Goal: Task Accomplishment & Management: Manage account settings

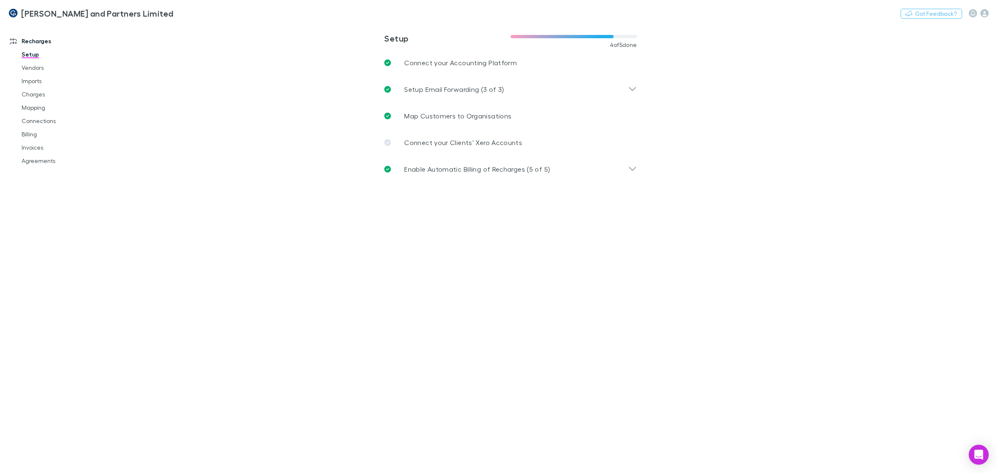
click at [986, 11] on icon "button" at bounding box center [984, 13] width 8 height 8
click at [911, 76] on span "My account" at bounding box center [931, 77] width 101 height 10
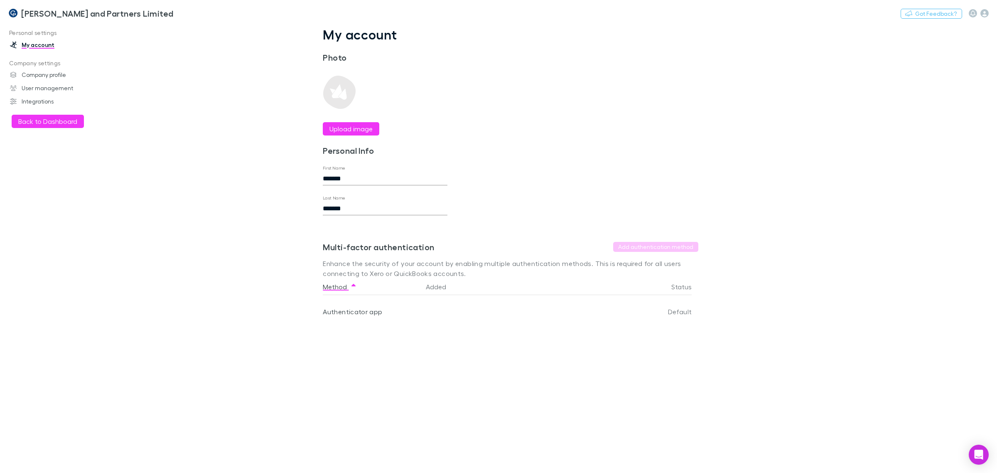
click at [39, 76] on link "Company profile" at bounding box center [59, 74] width 115 height 13
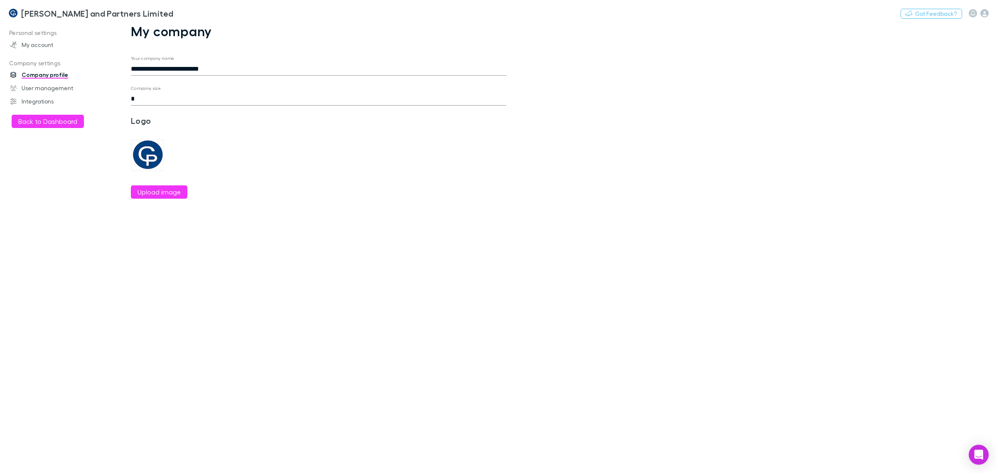
click at [34, 88] on link "User management" at bounding box center [59, 87] width 115 height 13
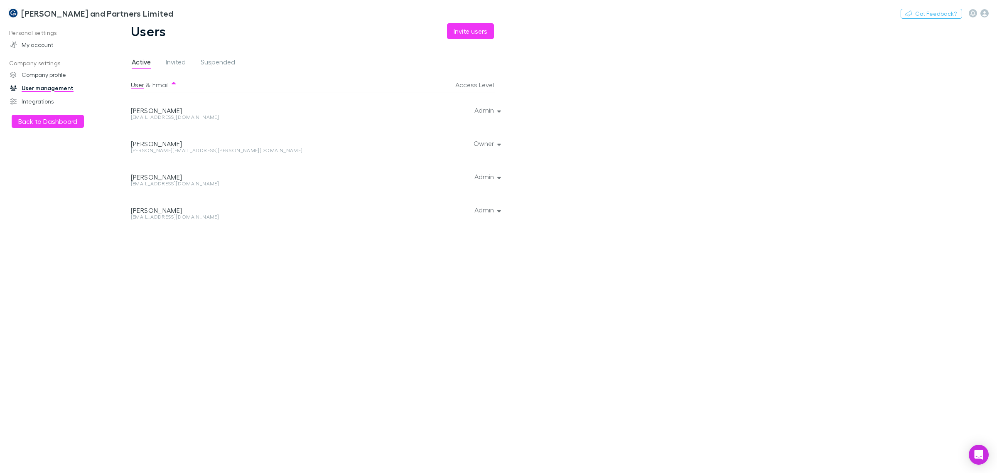
click at [497, 109] on div at bounding box center [497, 109] width 5 height 33
click at [499, 113] on div at bounding box center [497, 109] width 5 height 33
click at [499, 111] on div at bounding box center [497, 109] width 5 height 33
click at [488, 109] on button "Admin" at bounding box center [487, 110] width 38 height 12
click at [683, 114] on div at bounding box center [498, 236] width 997 height 473
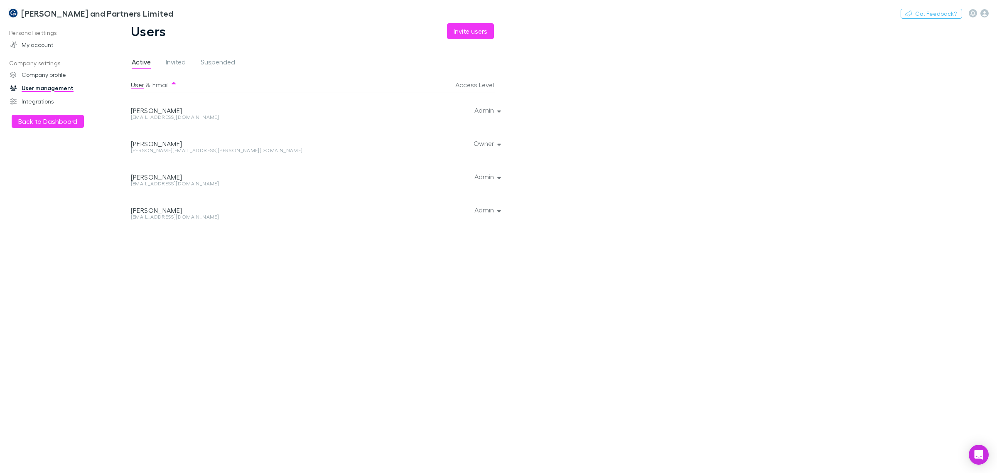
click at [980, 12] on icon "button" at bounding box center [984, 13] width 8 height 8
click at [920, 74] on span "My account" at bounding box center [931, 77] width 101 height 10
